Goal: Task Accomplishment & Management: Use online tool/utility

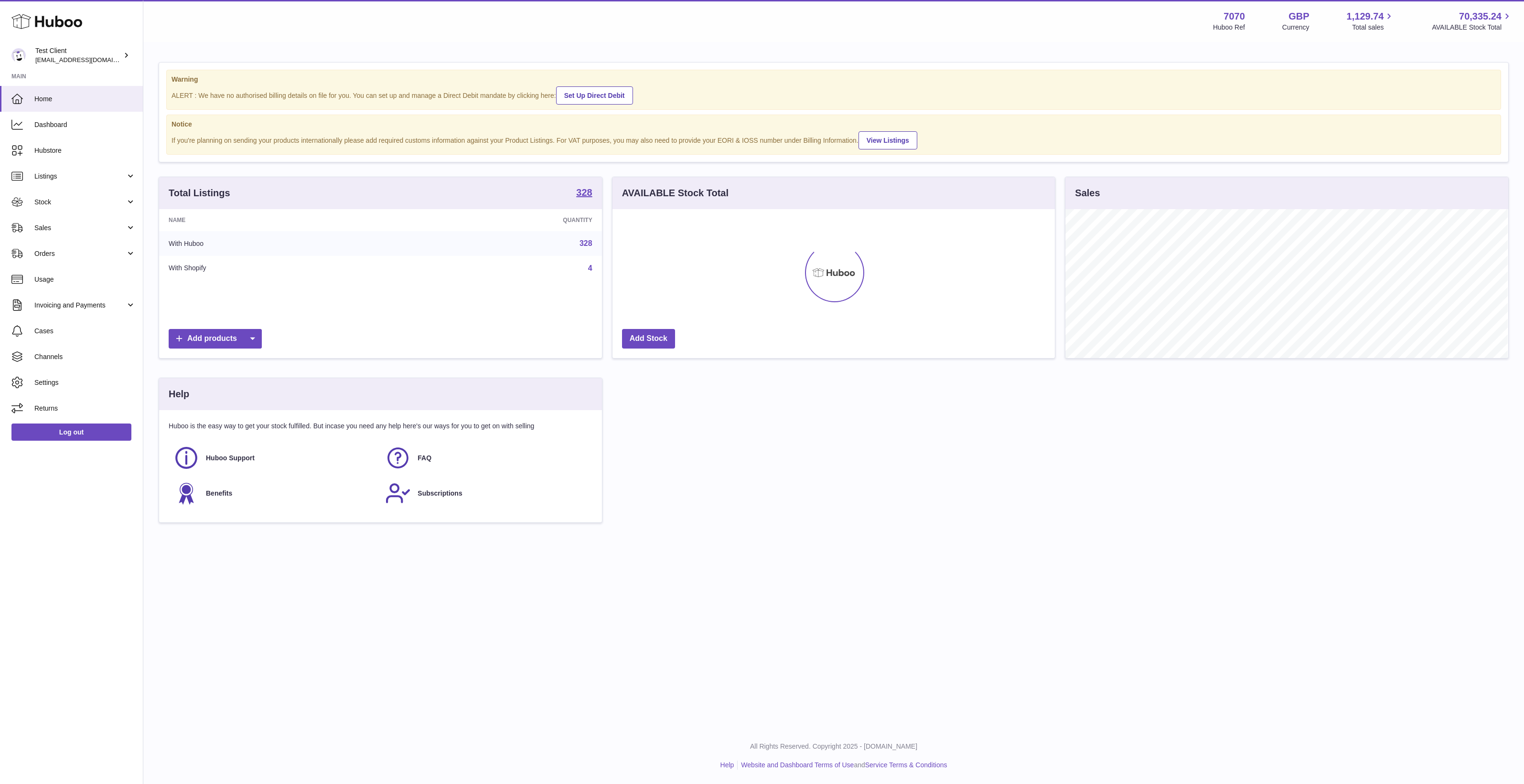
scroll to position [477301, 477300]
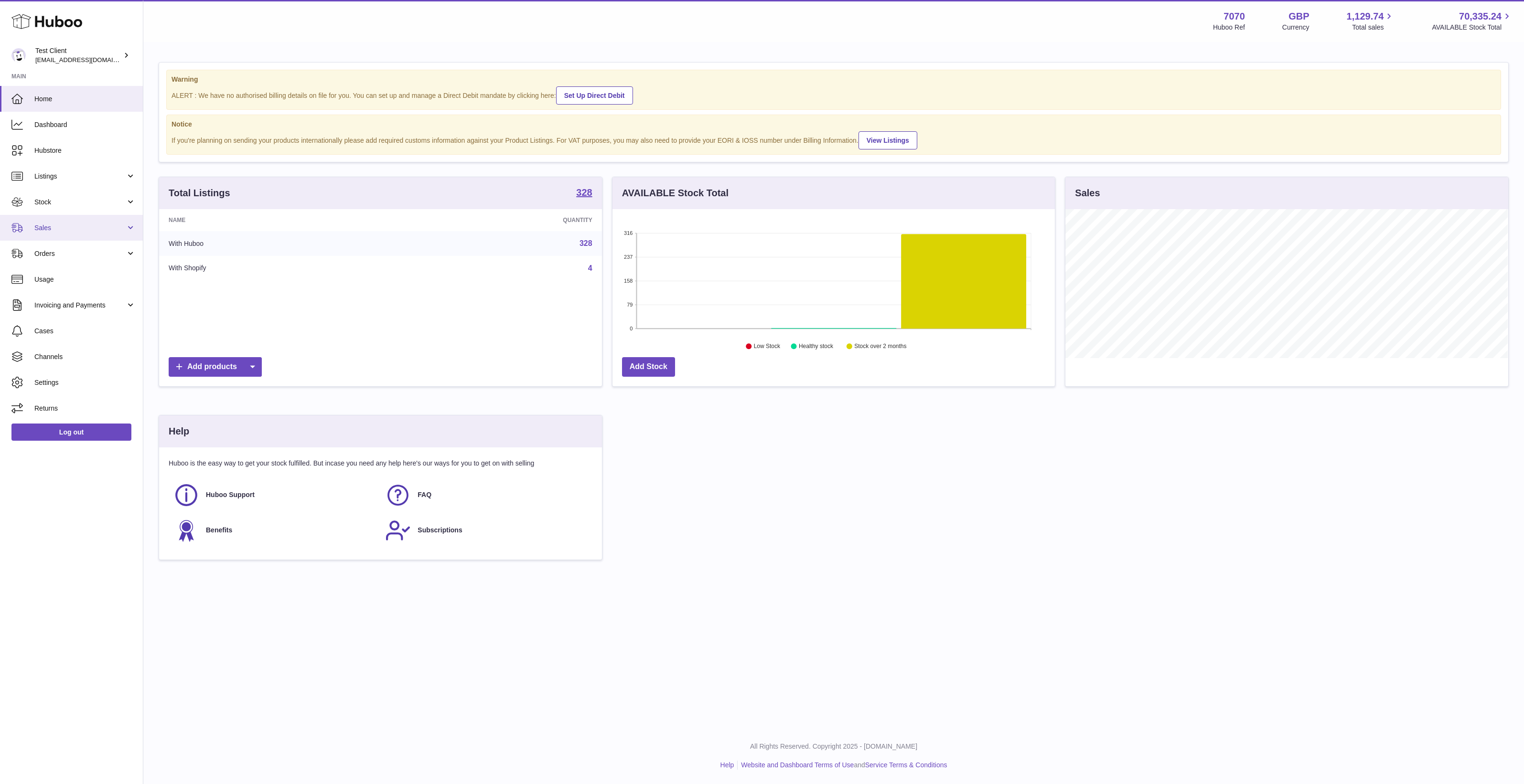
click at [72, 227] on span "Sales" at bounding box center [80, 228] width 91 height 9
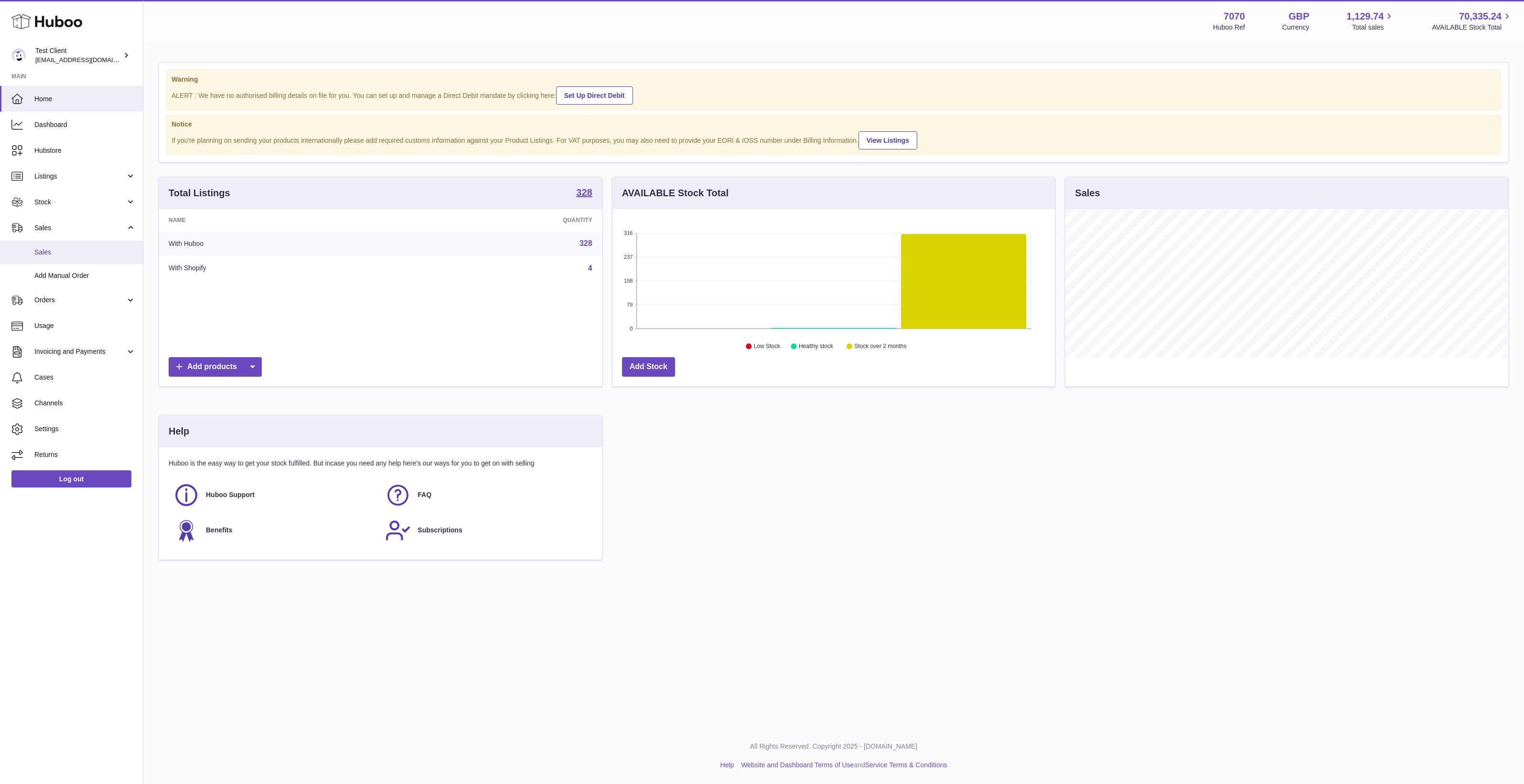
click at [79, 251] on span "Sales" at bounding box center [85, 252] width 101 height 9
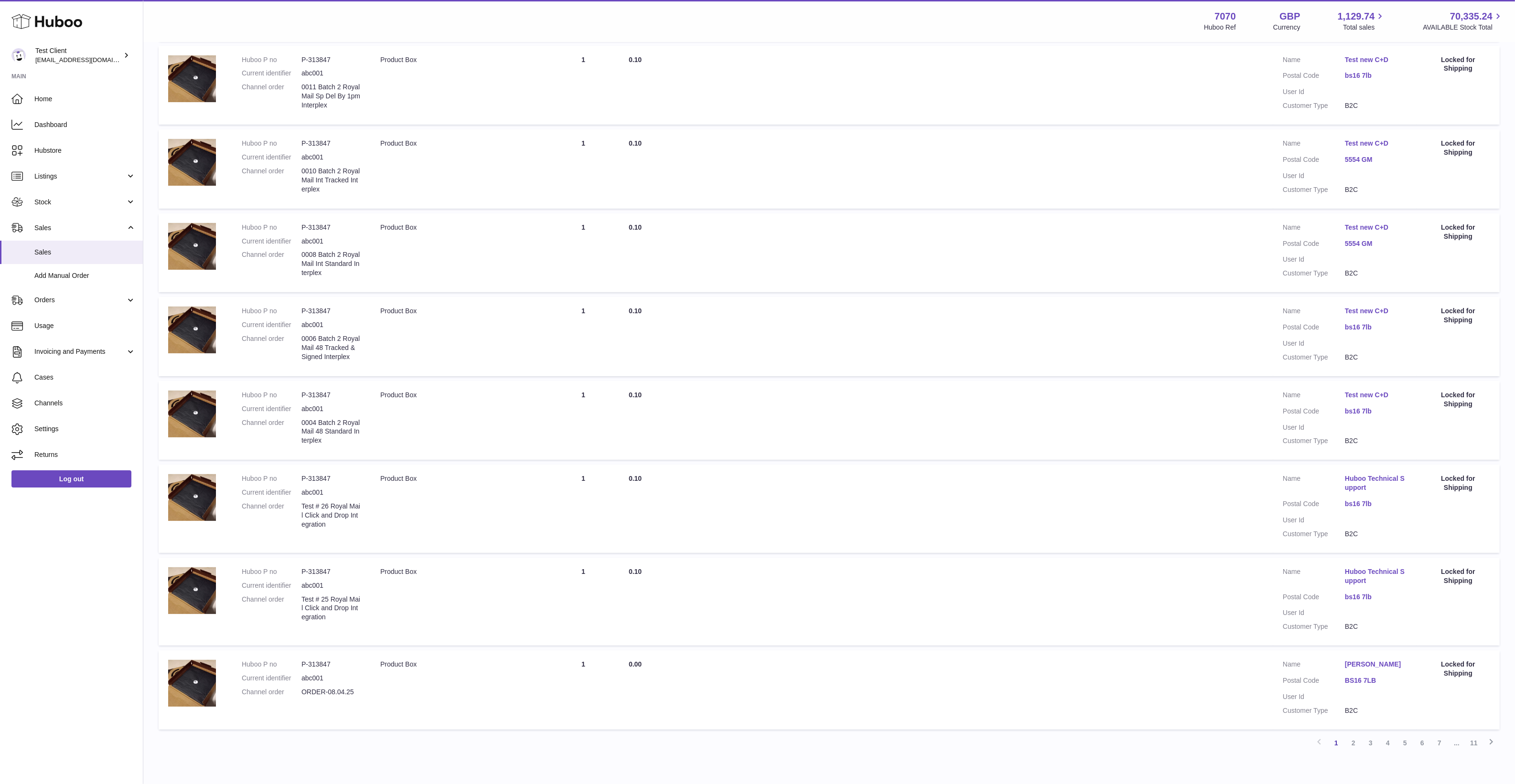
scroll to position [420, 0]
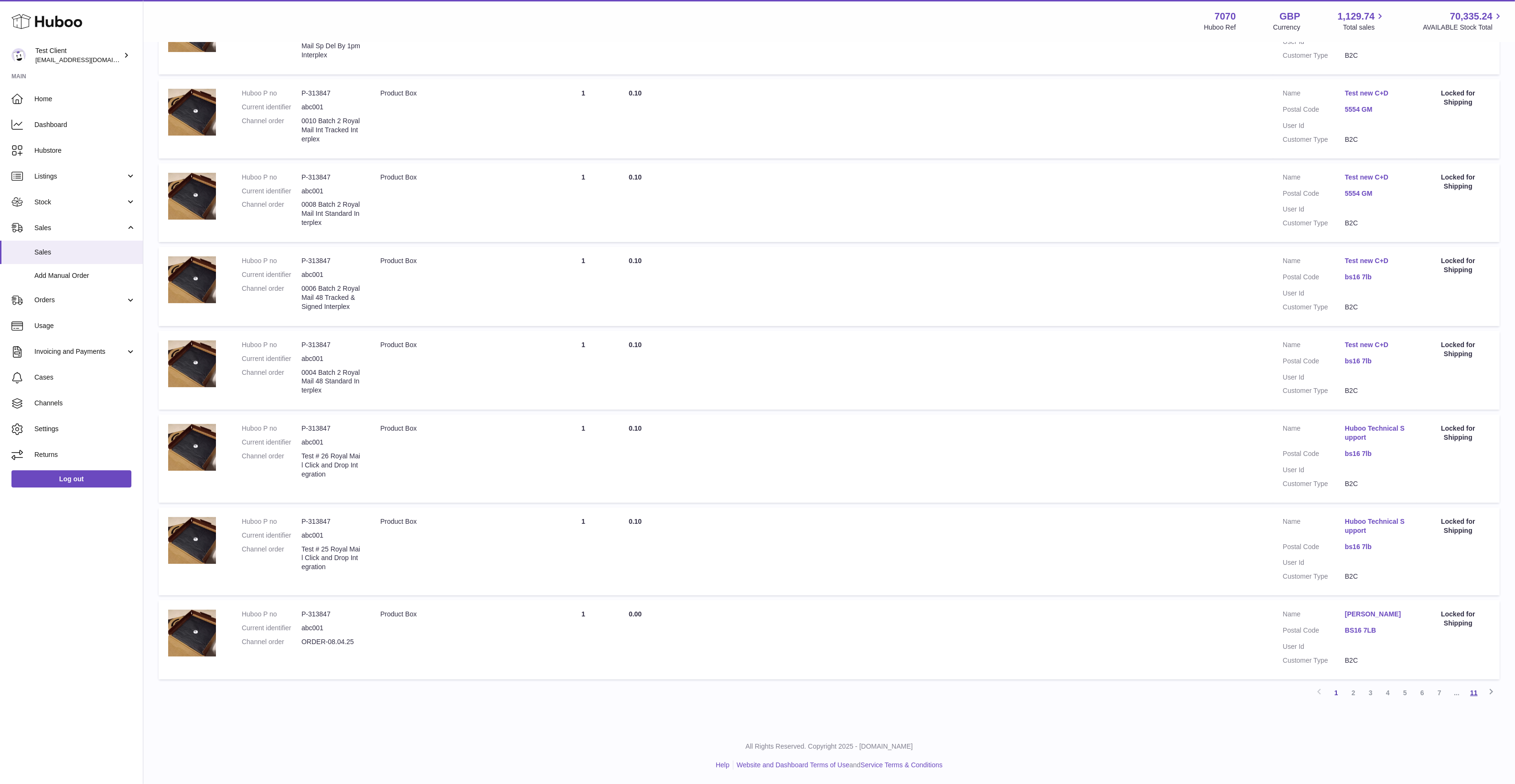
click at [1475, 696] on link "11" at bounding box center [1474, 692] width 17 height 17
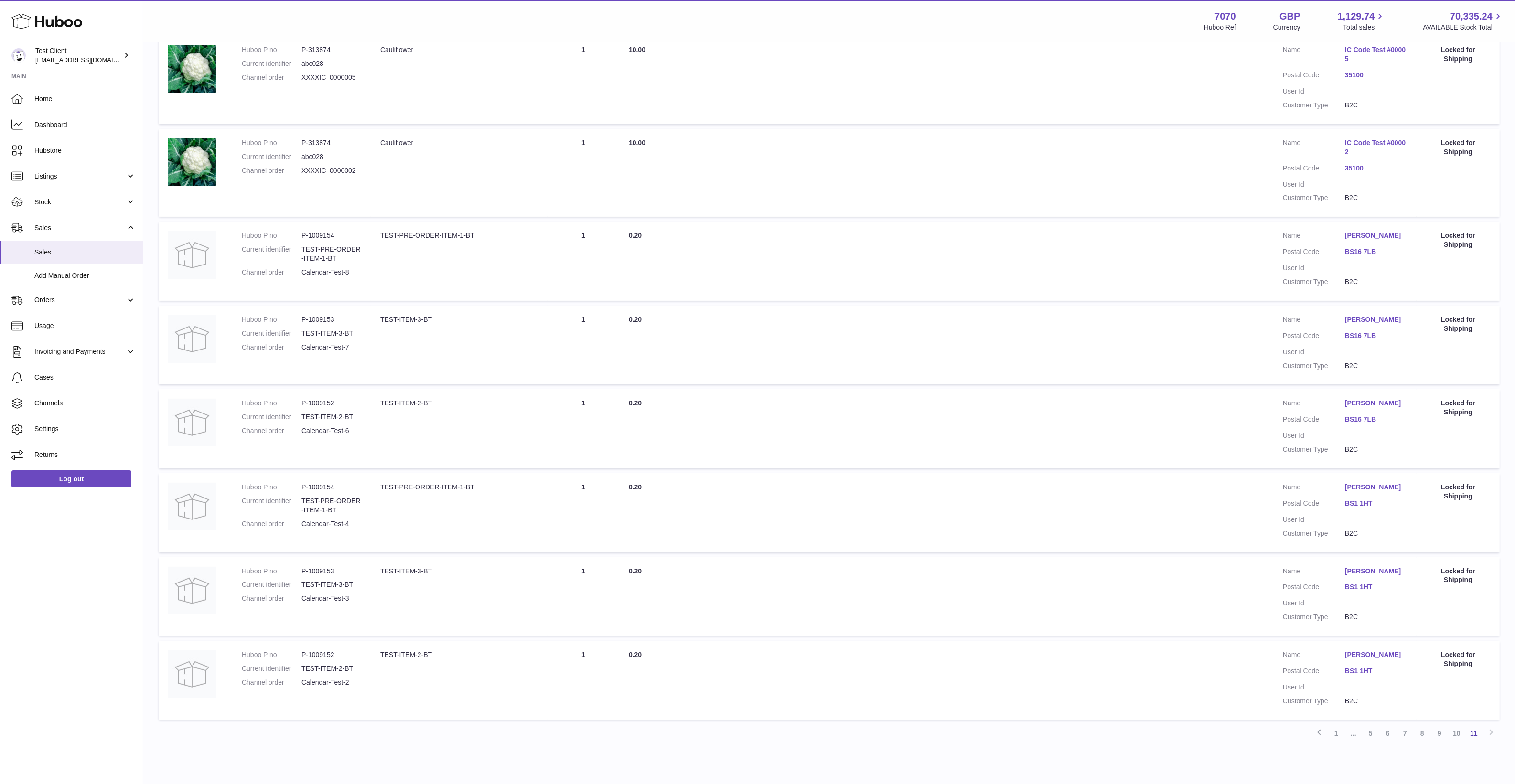
scroll to position [5, 0]
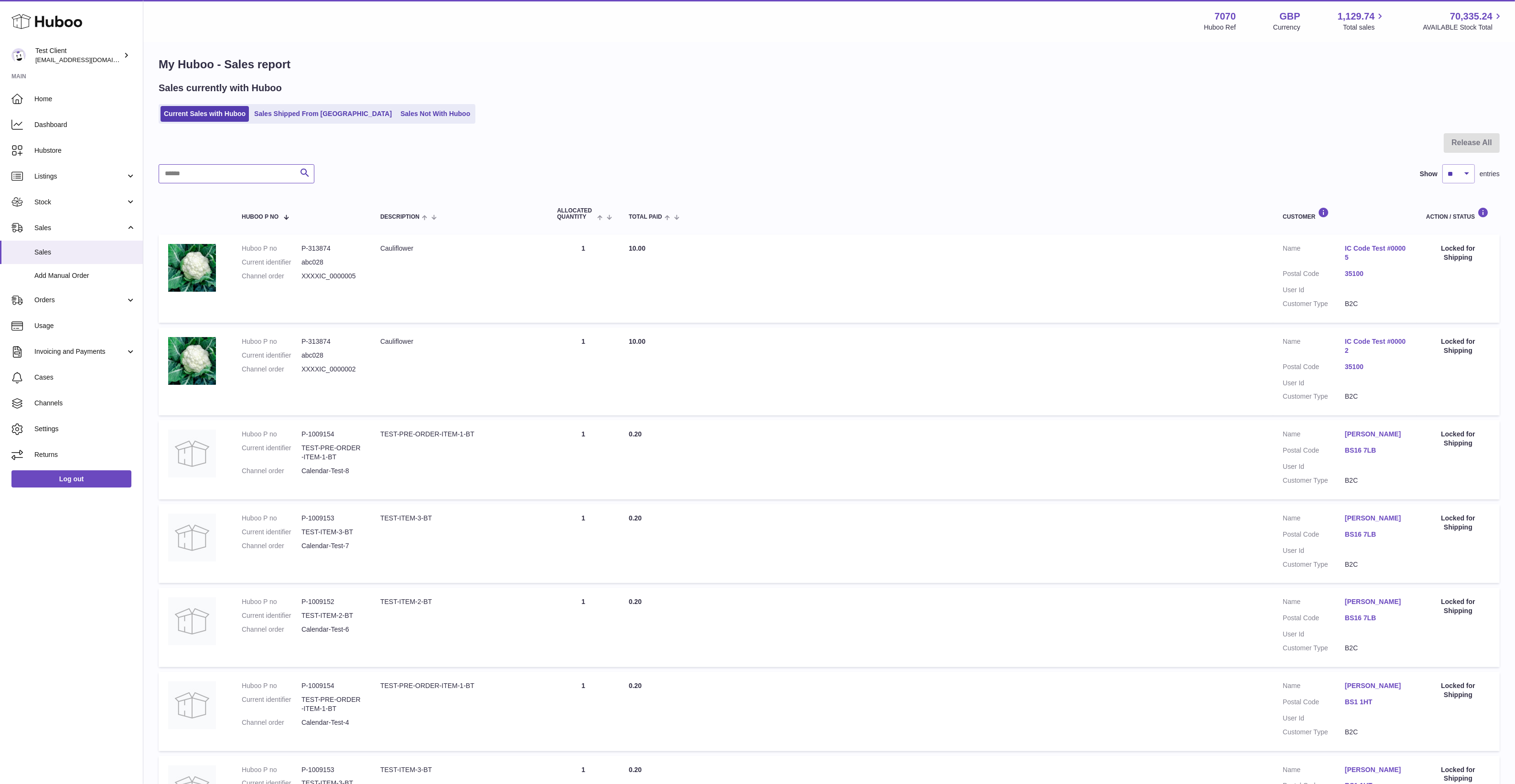
click at [212, 171] on input "text" at bounding box center [236, 174] width 156 height 19
type input "****"
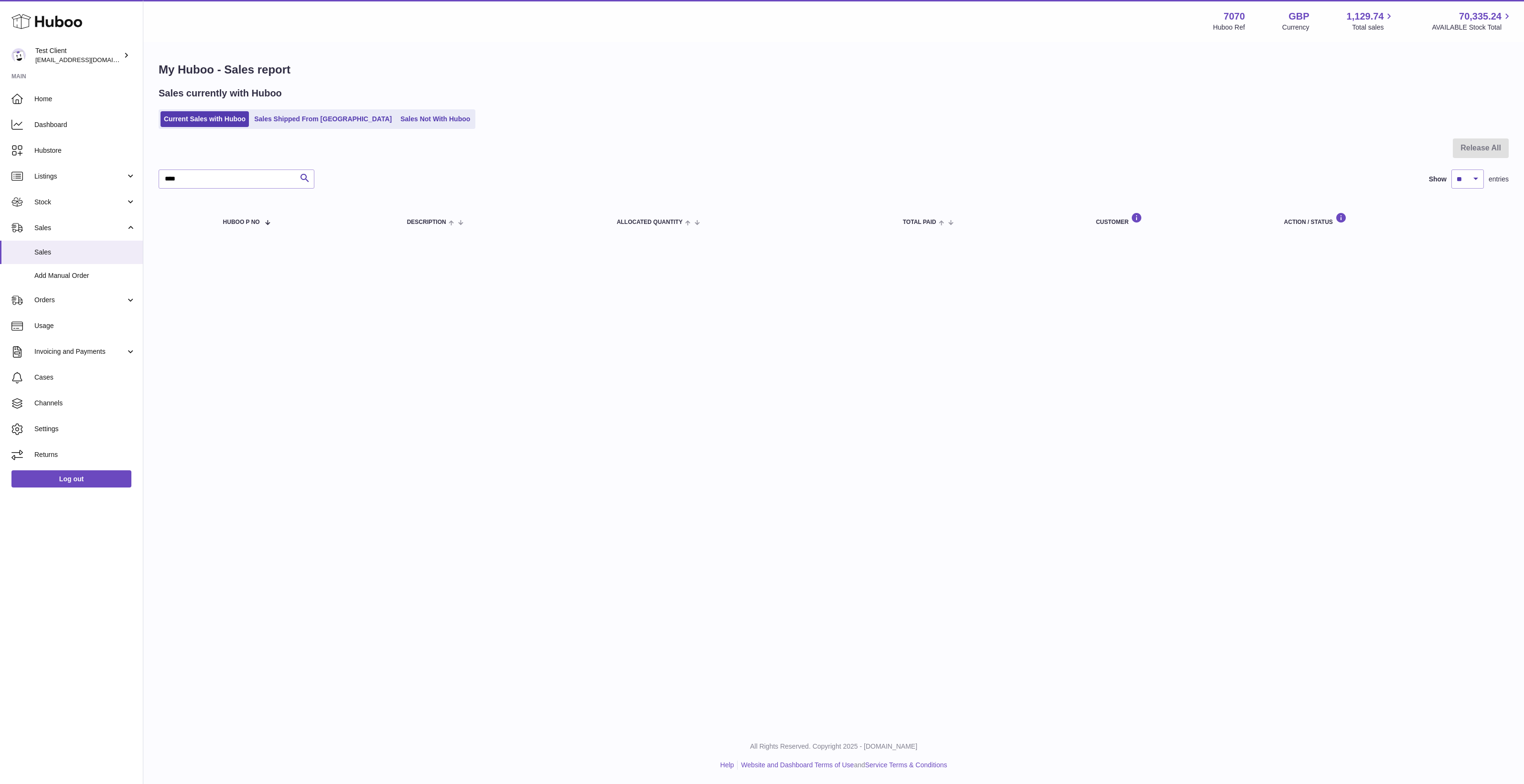
click at [380, 366] on div "Menu Huboo 7070 Huboo Ref GBP Currency 1,129.74 Total sales 70,335.24 AVAILABLE…" at bounding box center [834, 364] width 1381 height 728
click at [230, 178] on input "****" at bounding box center [236, 179] width 156 height 19
click at [251, 166] on div at bounding box center [834, 154] width 1350 height 31
click at [251, 175] on input "****" at bounding box center [236, 179] width 156 height 19
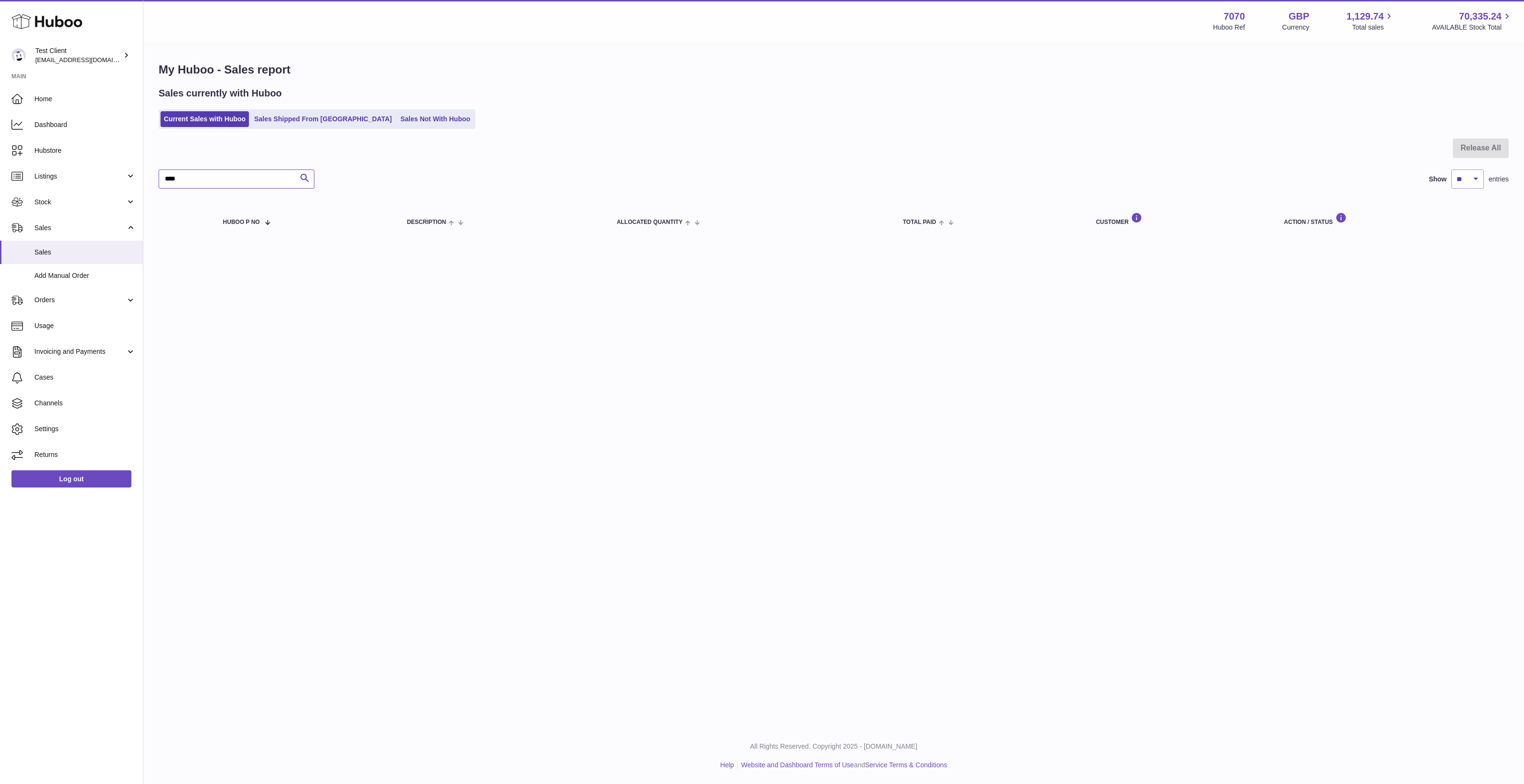
click at [251, 175] on input "****" at bounding box center [236, 179] width 156 height 19
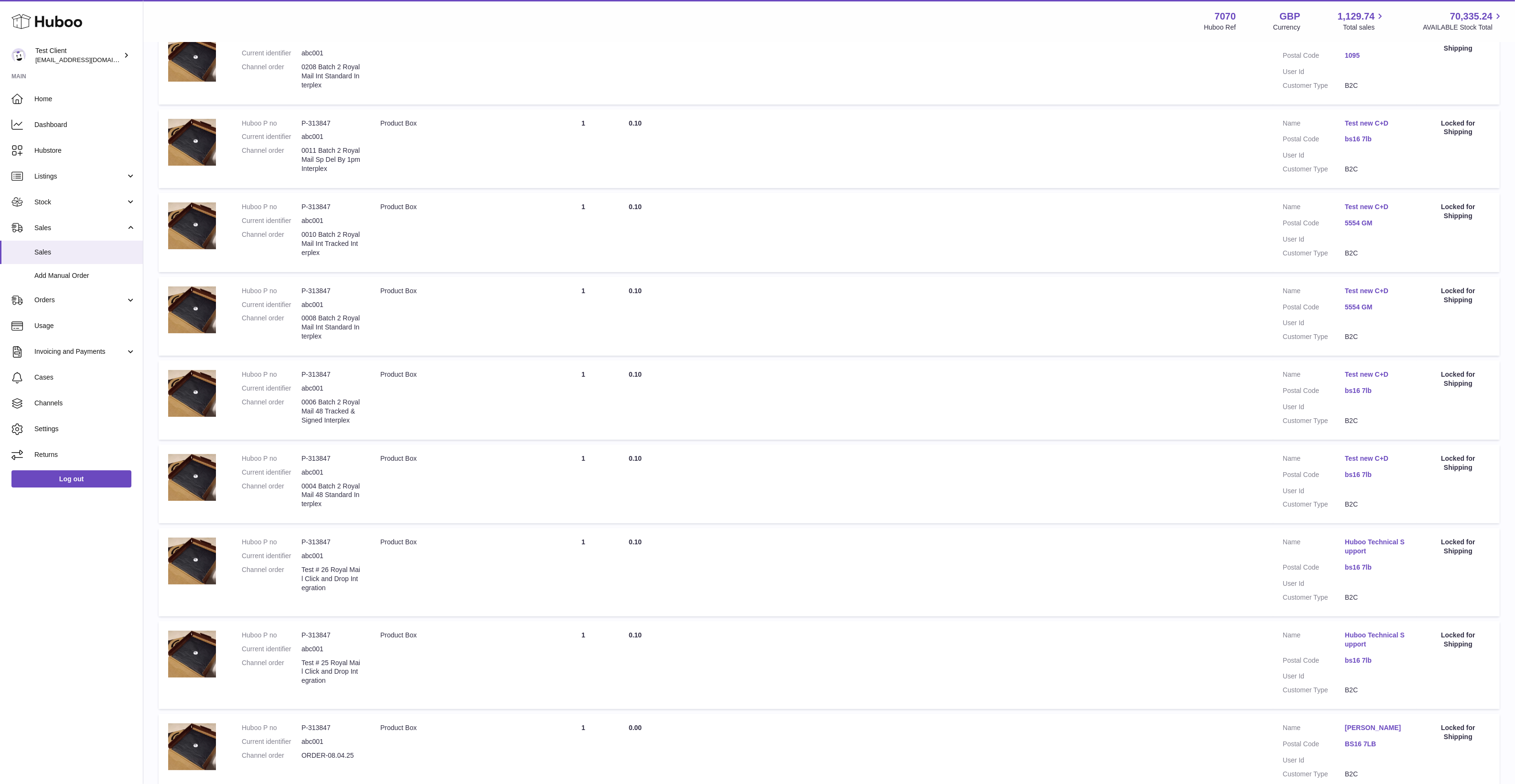
scroll to position [420, 0]
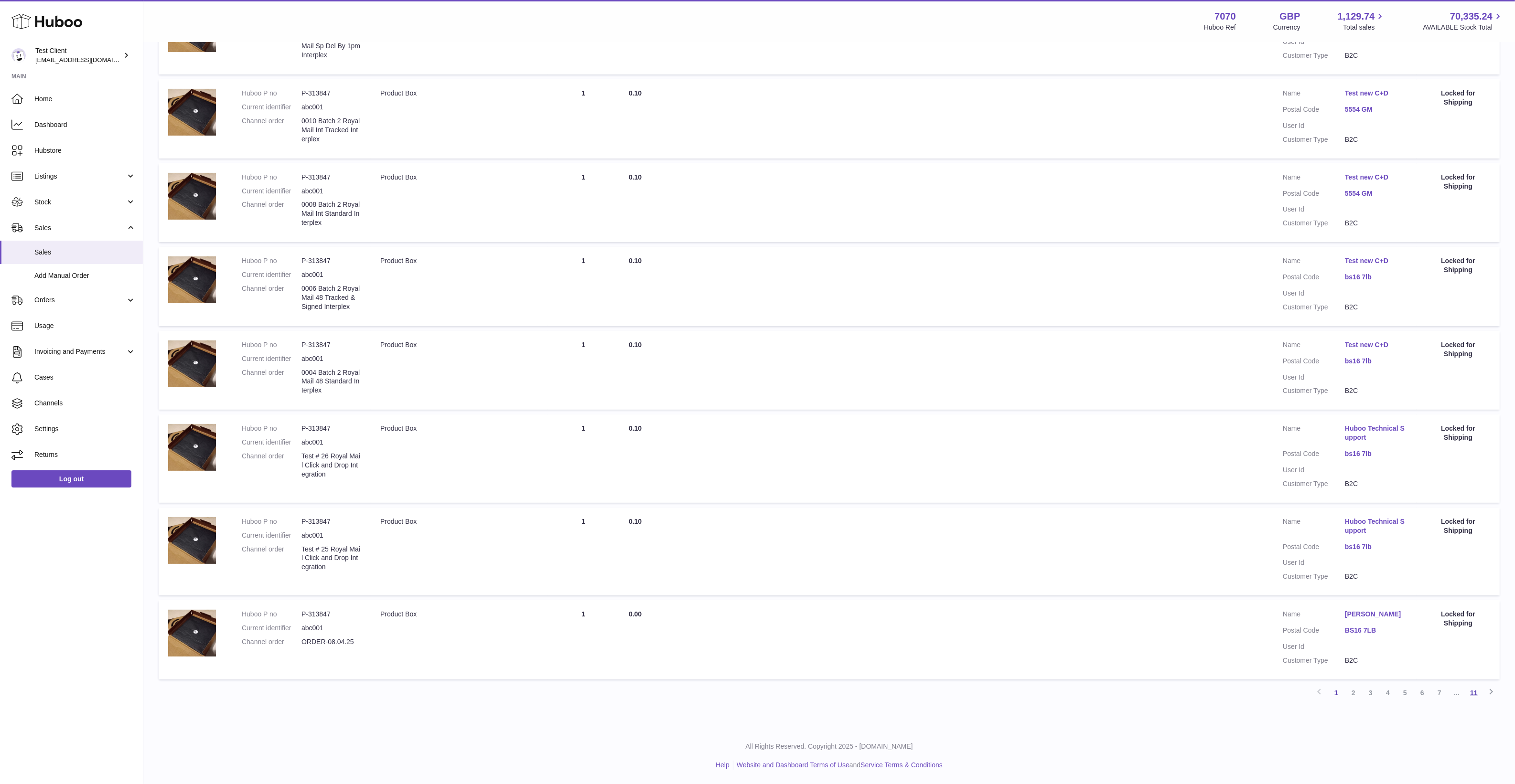
click at [1477, 694] on link "11" at bounding box center [1474, 692] width 17 height 17
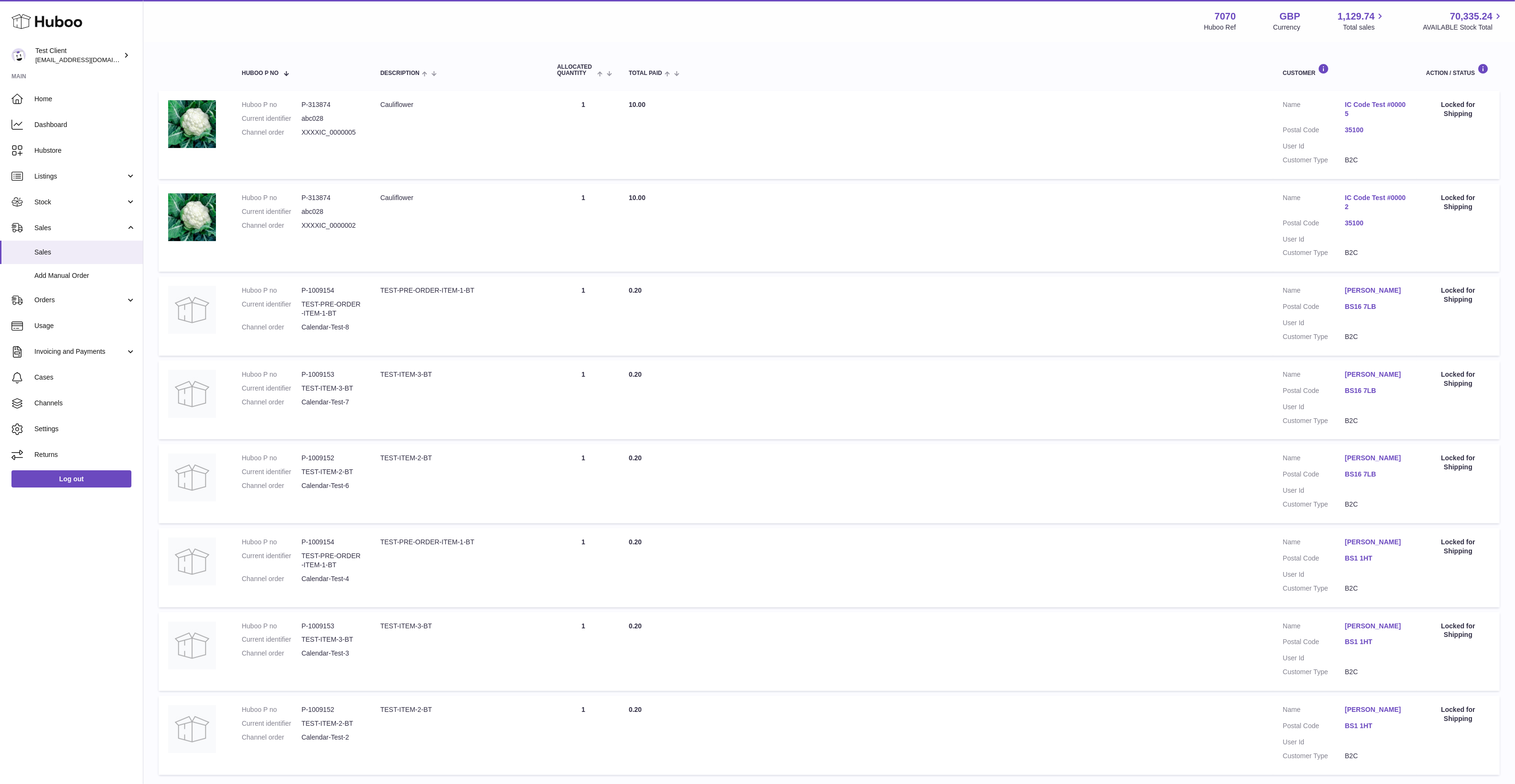
scroll to position [244, 0]
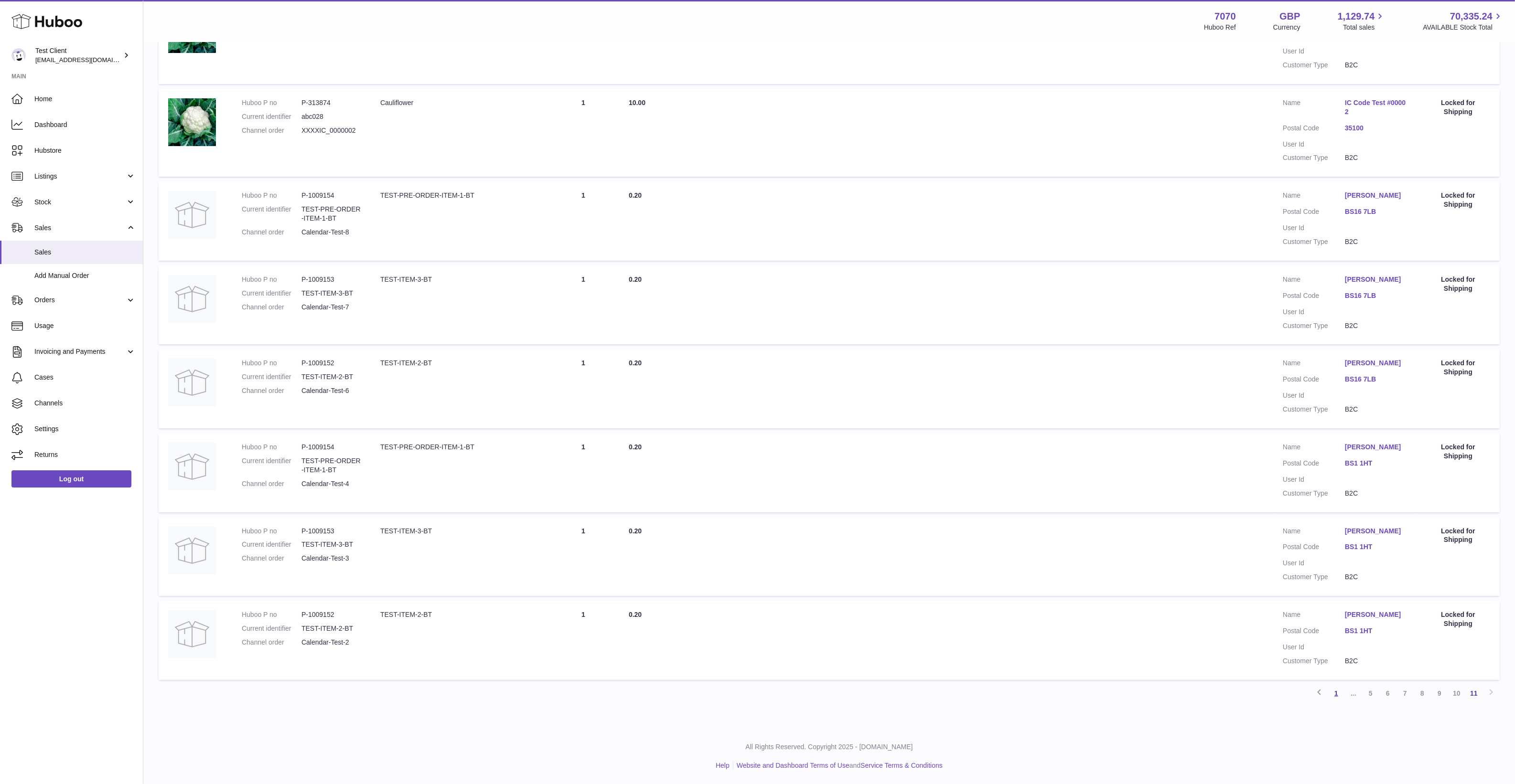
click at [1336, 694] on link "1" at bounding box center [1336, 693] width 17 height 17
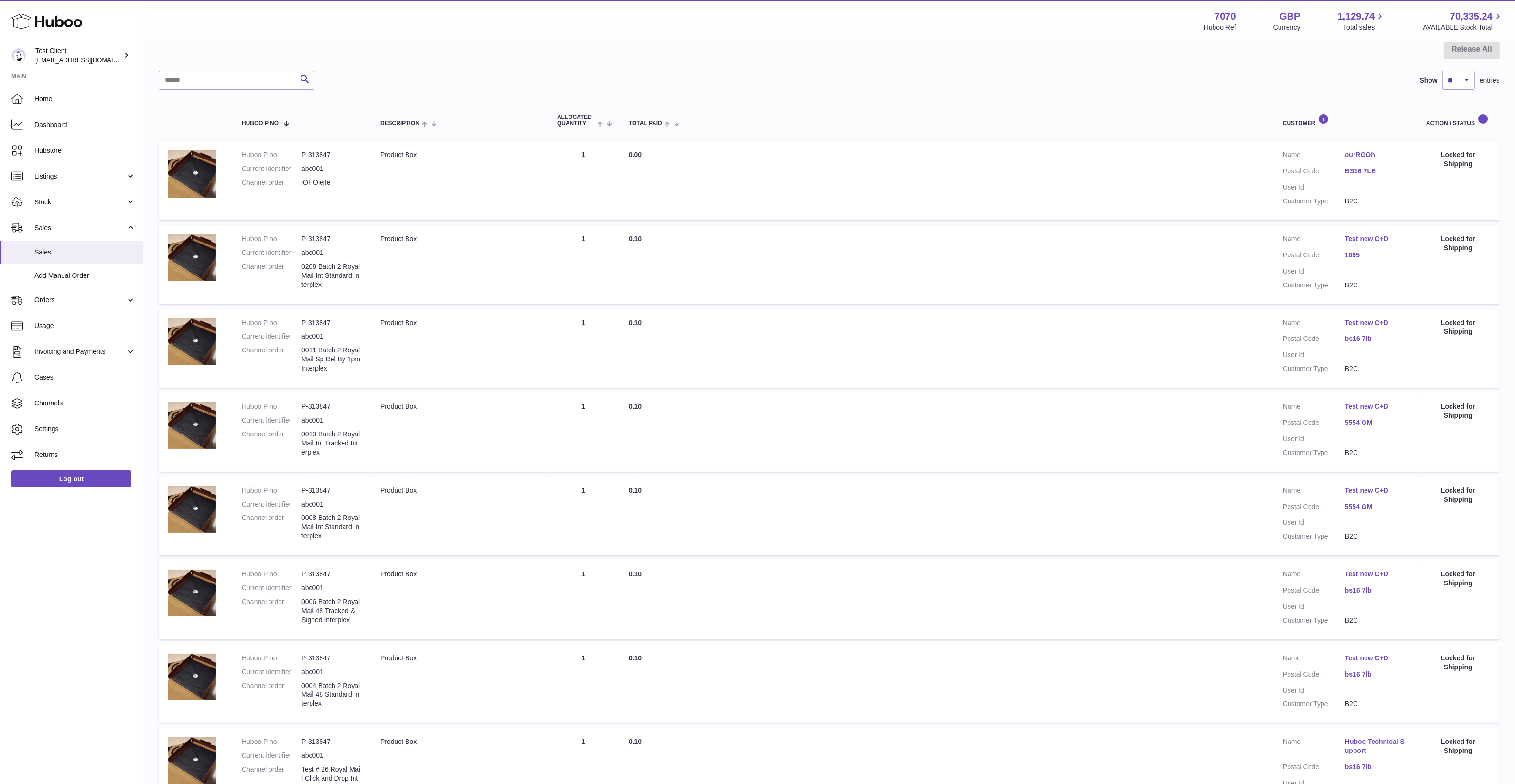
scroll to position [43, 0]
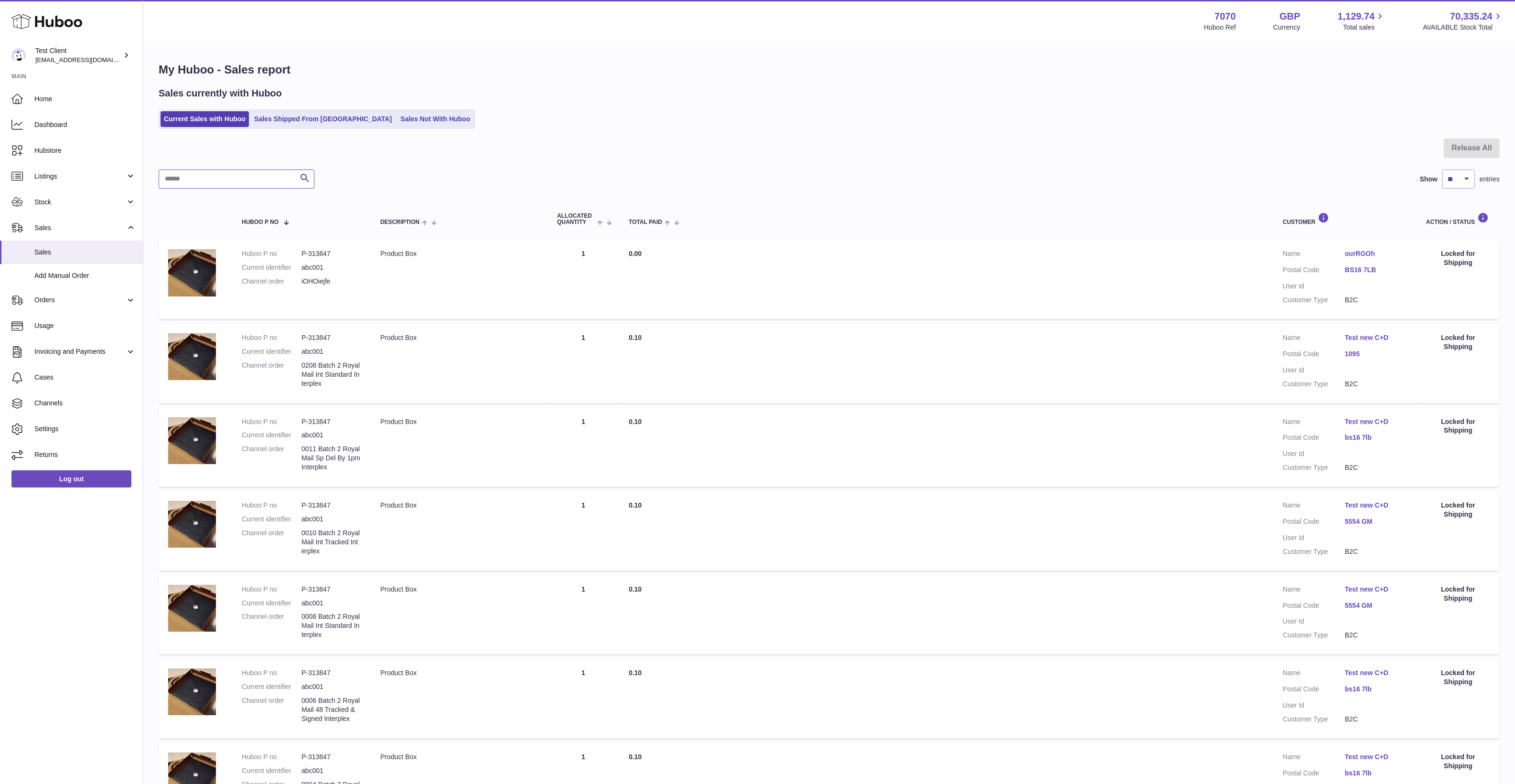
click at [209, 174] on input "text" at bounding box center [236, 179] width 156 height 19
click at [1439, 281] on button "Release" at bounding box center [1458, 283] width 64 height 20
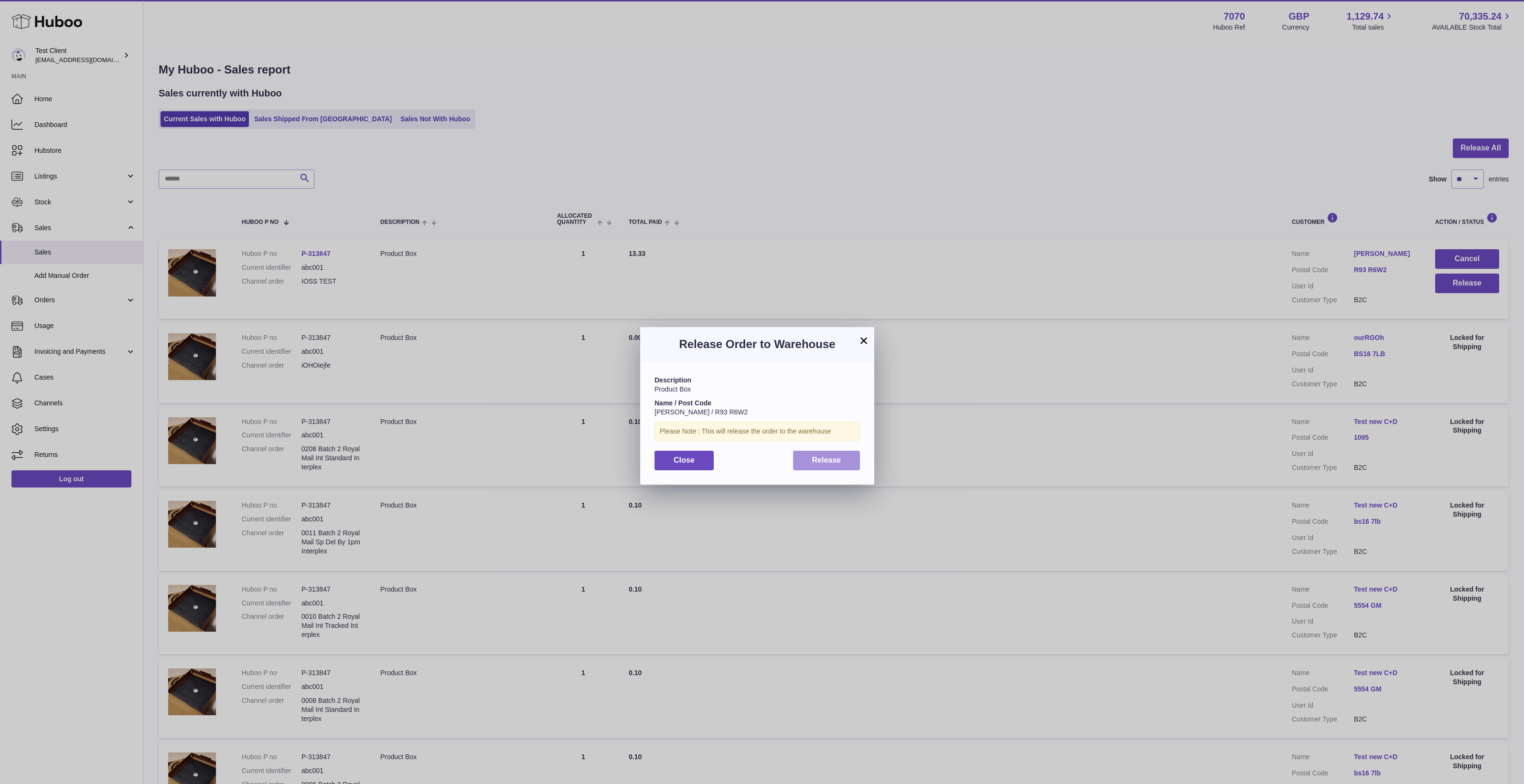
click at [834, 452] on button "Release" at bounding box center [826, 460] width 67 height 20
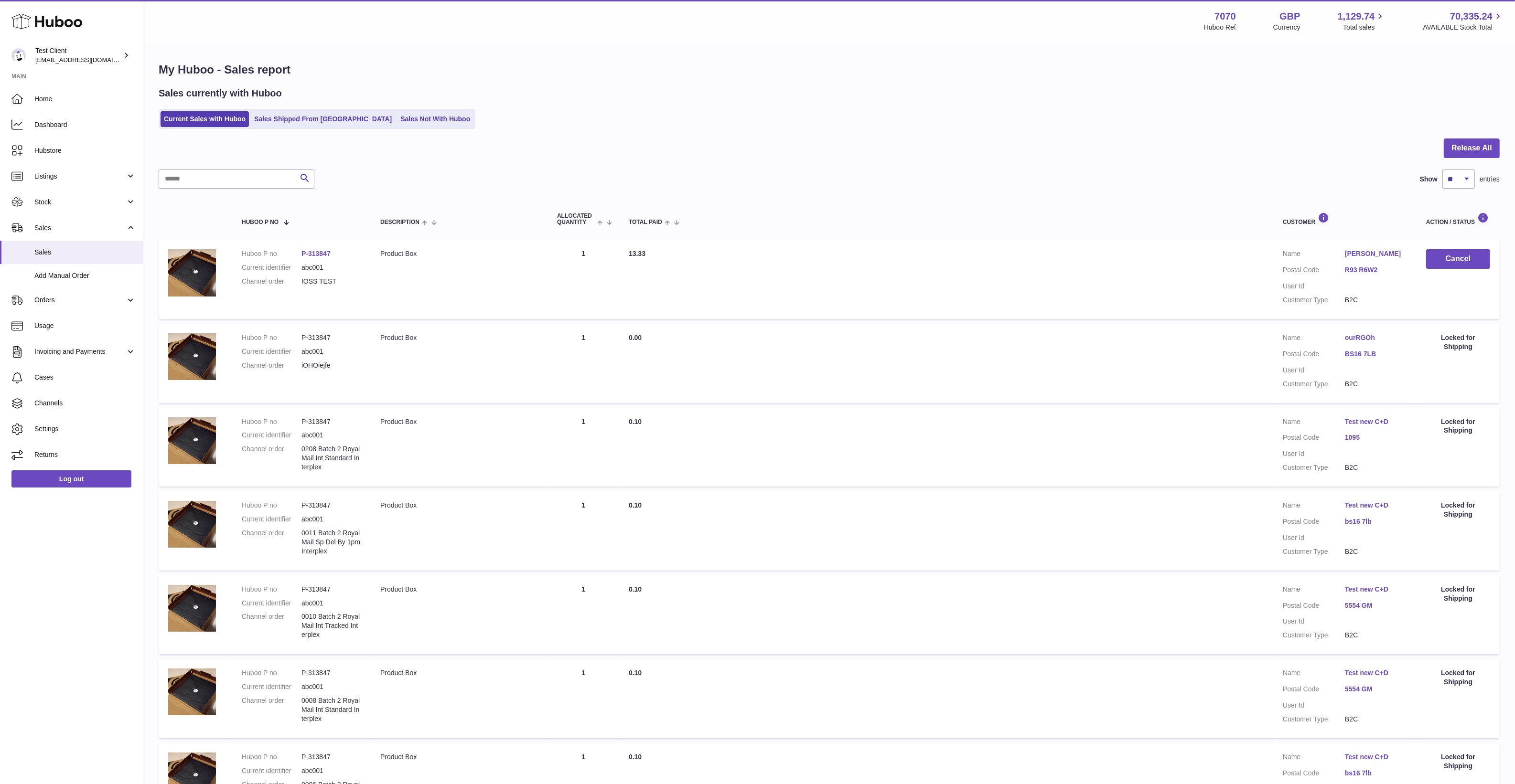
click at [726, 127] on div "Current Sales with Huboo Sales Shipped From [GEOGRAPHIC_DATA] Sales Not With Hu…" at bounding box center [829, 119] width 1341 height 20
